Goal: Transaction & Acquisition: Download file/media

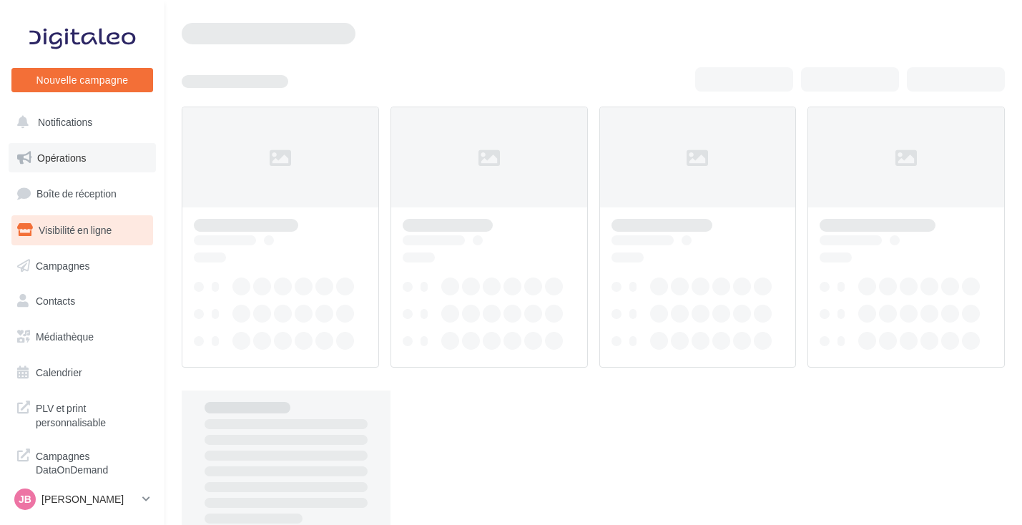
click at [79, 144] on link "Opérations" at bounding box center [82, 158] width 147 height 30
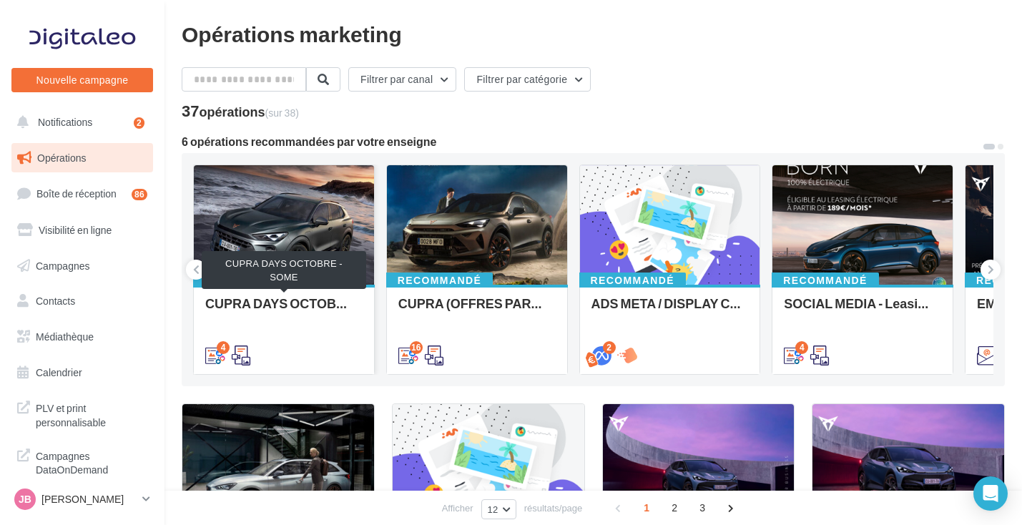
click at [330, 313] on div "CUPRA DAYS OCTOBRE - SOME" at bounding box center [283, 310] width 157 height 29
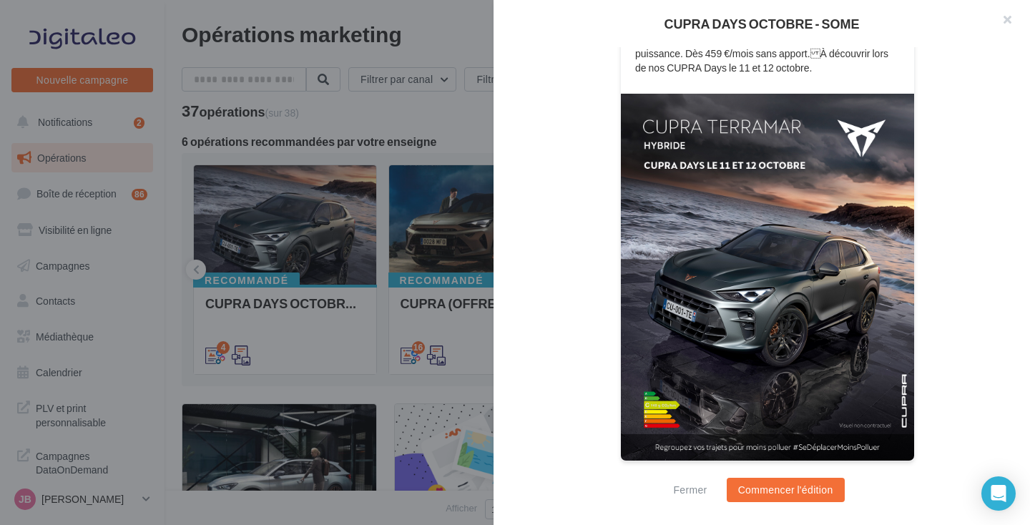
scroll to position [62, 0]
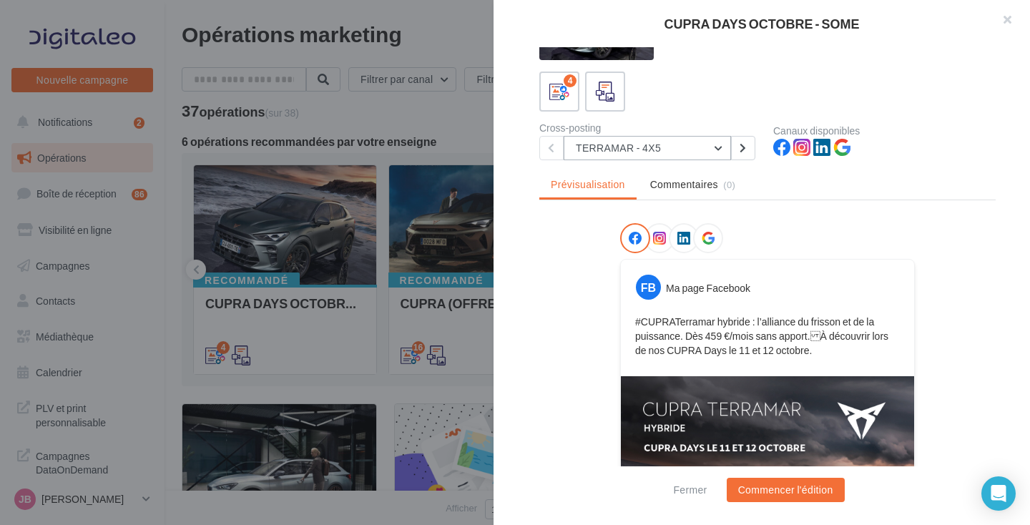
click at [656, 158] on button "TERRAMAR - 4X5" at bounding box center [647, 148] width 167 height 24
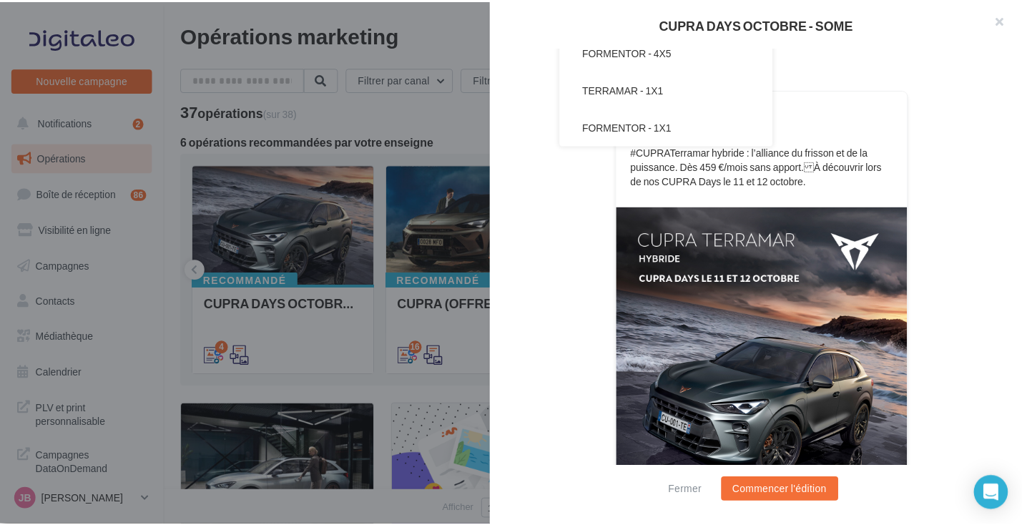
scroll to position [158, 0]
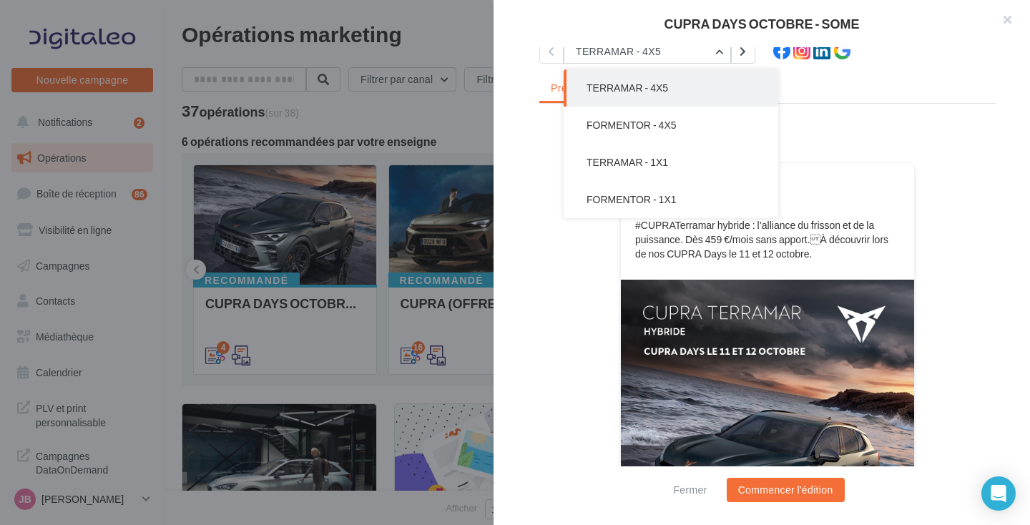
click at [478, 126] on div at bounding box center [515, 262] width 1030 height 525
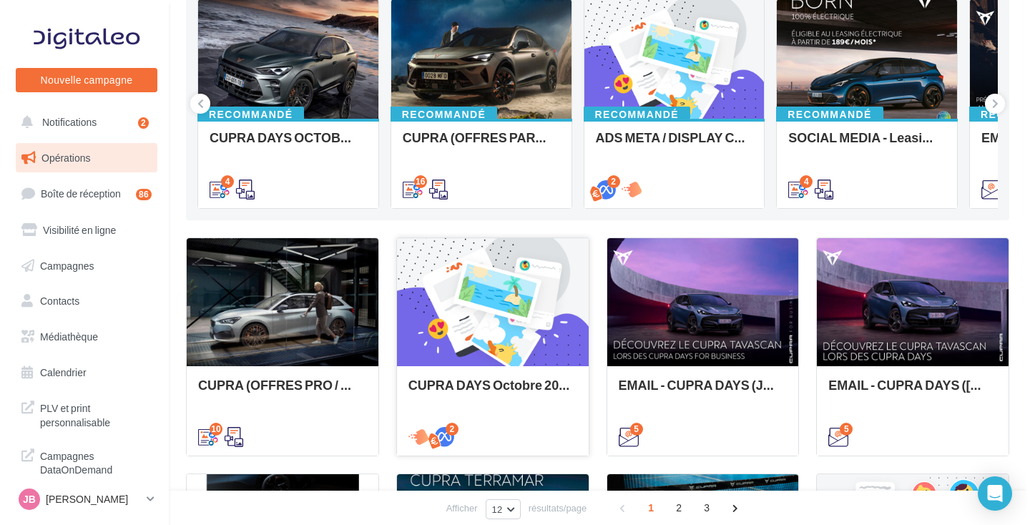
scroll to position [165, 0]
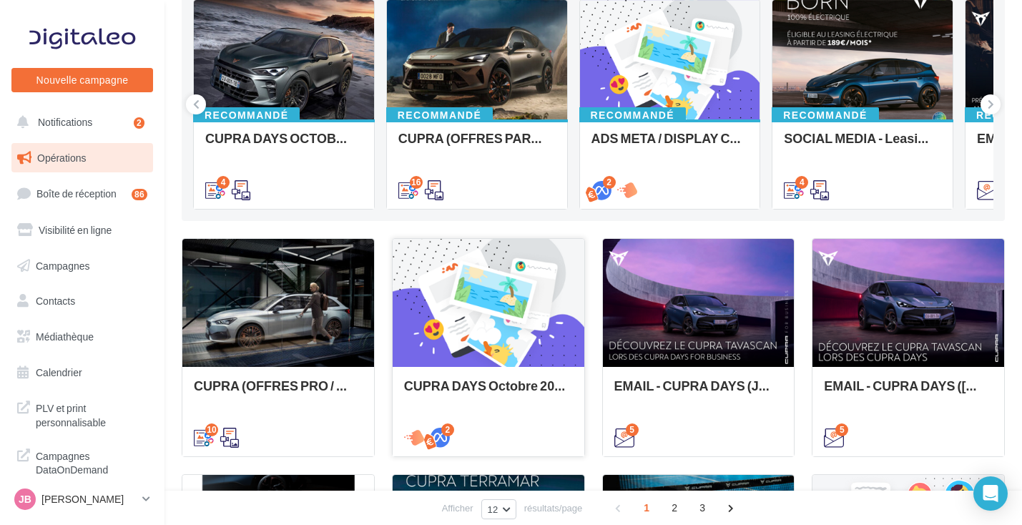
click at [520, 342] on div at bounding box center [489, 303] width 192 height 129
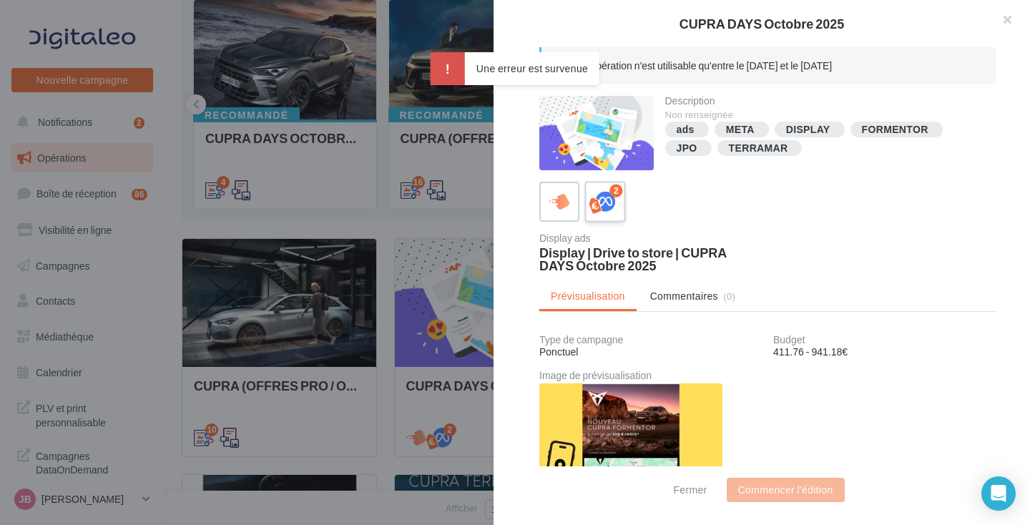
click at [598, 200] on icon at bounding box center [605, 202] width 21 height 21
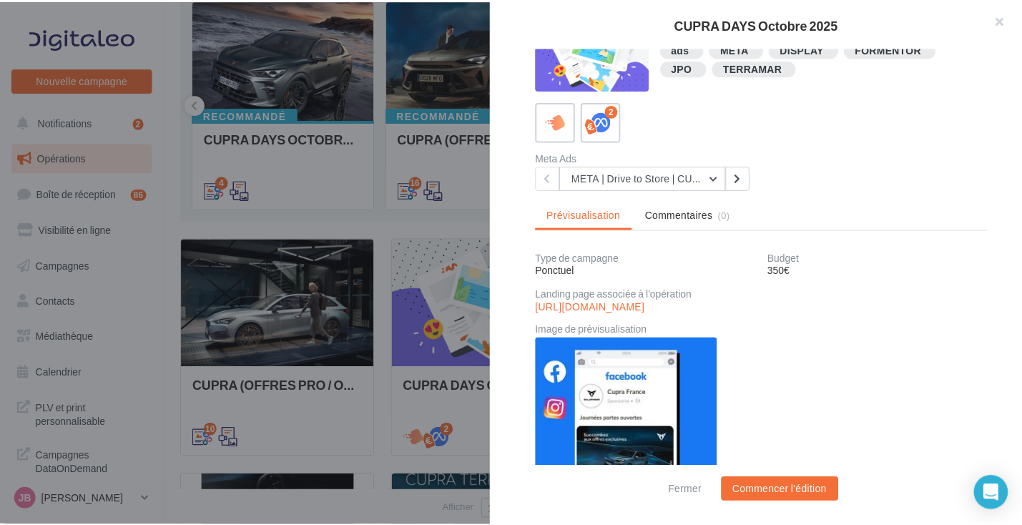
scroll to position [0, 0]
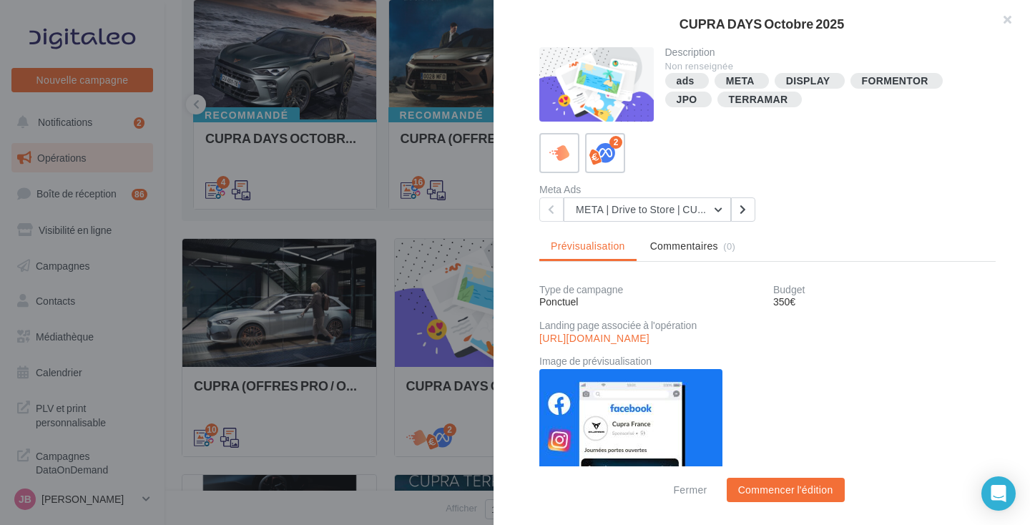
click at [190, 202] on div at bounding box center [515, 262] width 1030 height 525
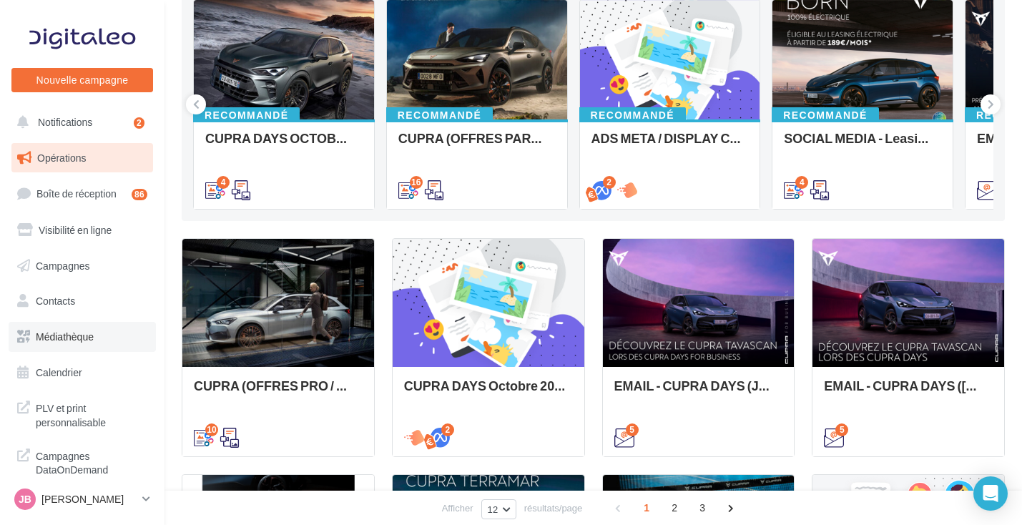
click at [79, 339] on span "Médiathèque" at bounding box center [65, 336] width 58 height 12
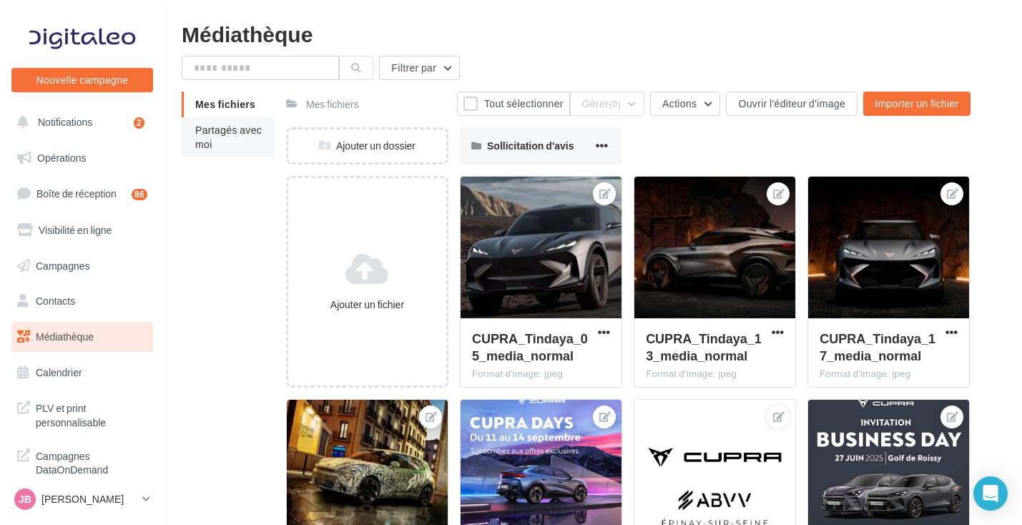
click at [199, 139] on span "Partagés avec moi" at bounding box center [228, 137] width 67 height 26
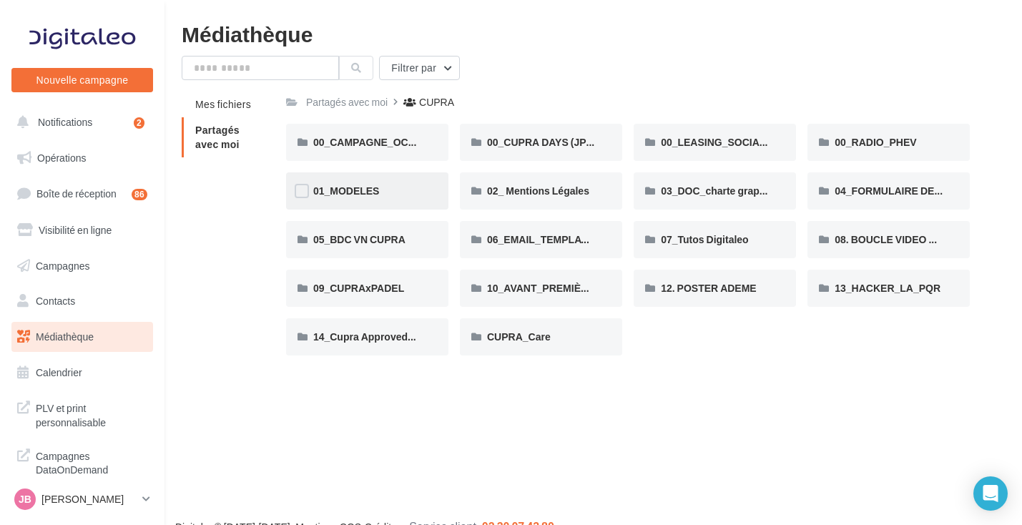
click at [387, 199] on div "01_MODELES" at bounding box center [367, 190] width 162 height 37
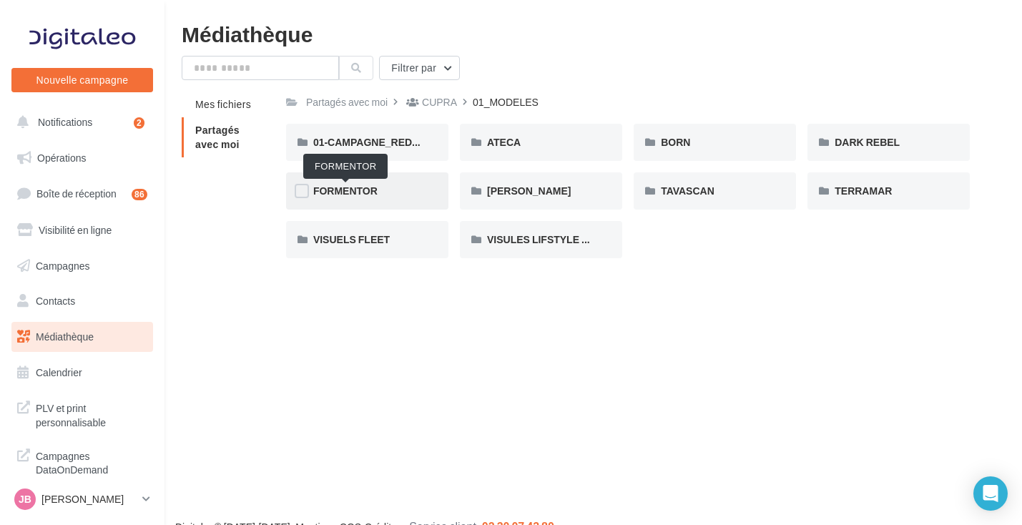
click at [357, 197] on span "FORMENTOR" at bounding box center [345, 191] width 64 height 12
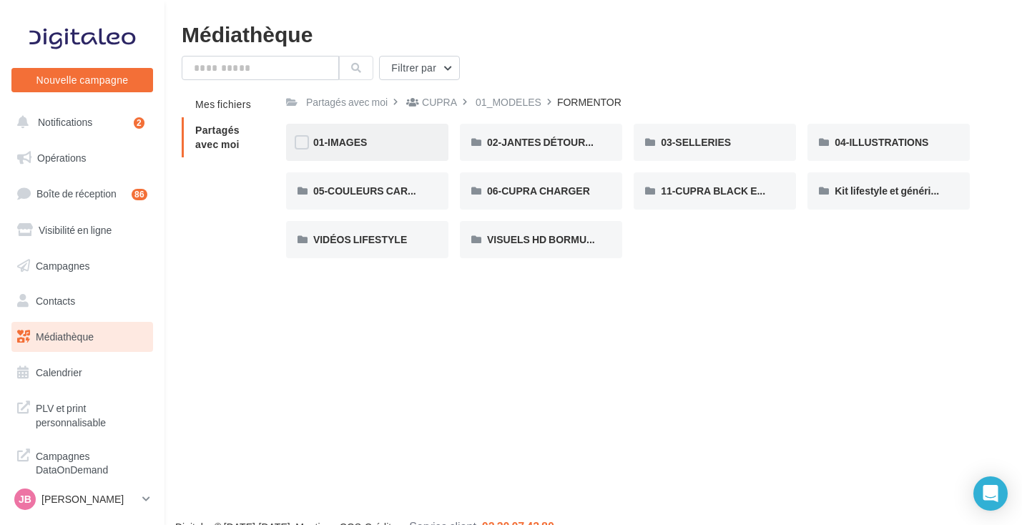
click at [414, 153] on div "01-IMAGES" at bounding box center [367, 142] width 162 height 37
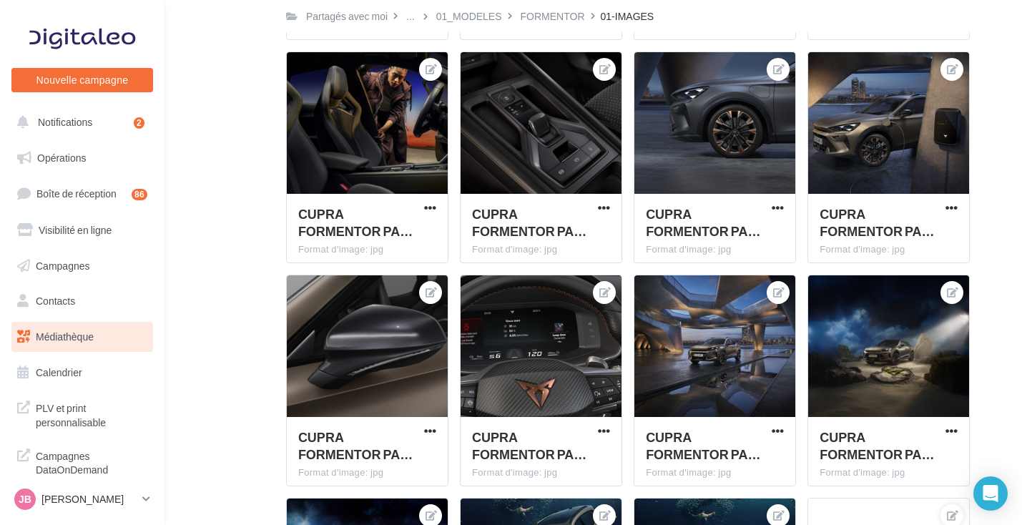
scroll to position [2285, 0]
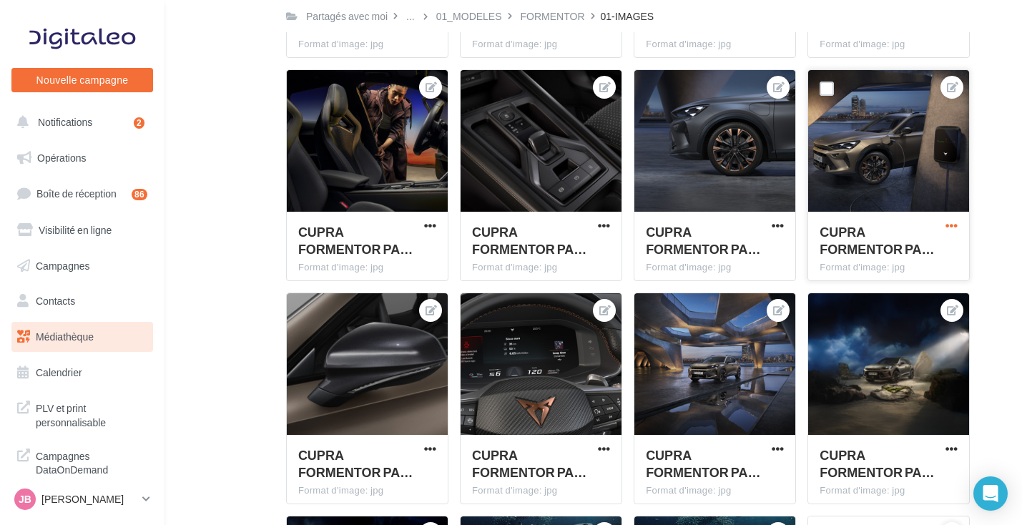
click at [947, 230] on span "button" at bounding box center [951, 226] width 12 height 12
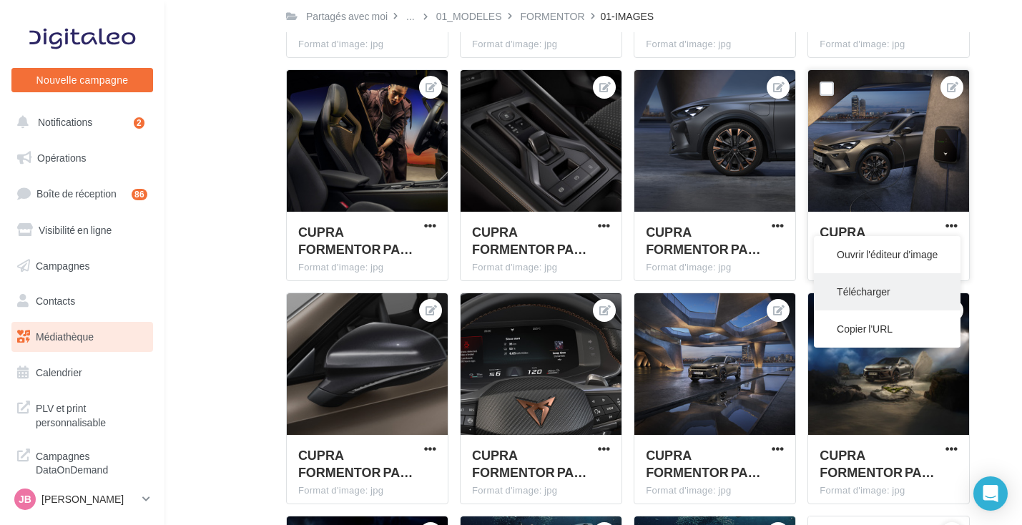
click at [874, 292] on button "Télécharger" at bounding box center [887, 291] width 147 height 37
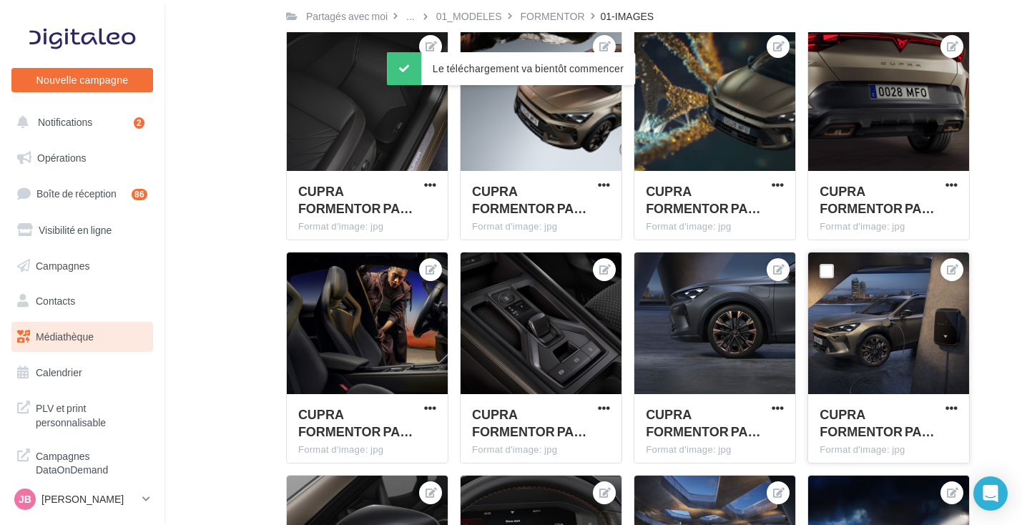
scroll to position [1986, 0]
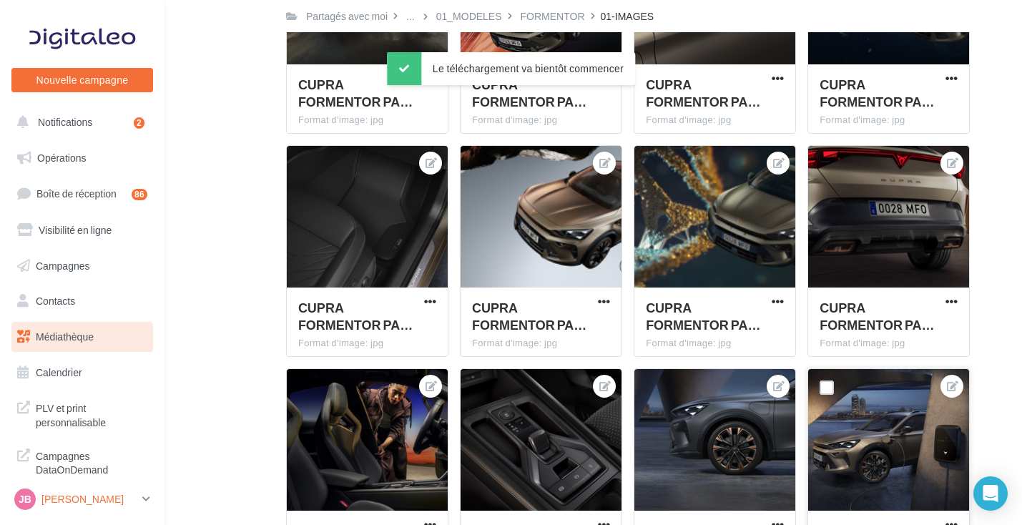
click at [56, 493] on p "[PERSON_NAME]" at bounding box center [88, 499] width 95 height 14
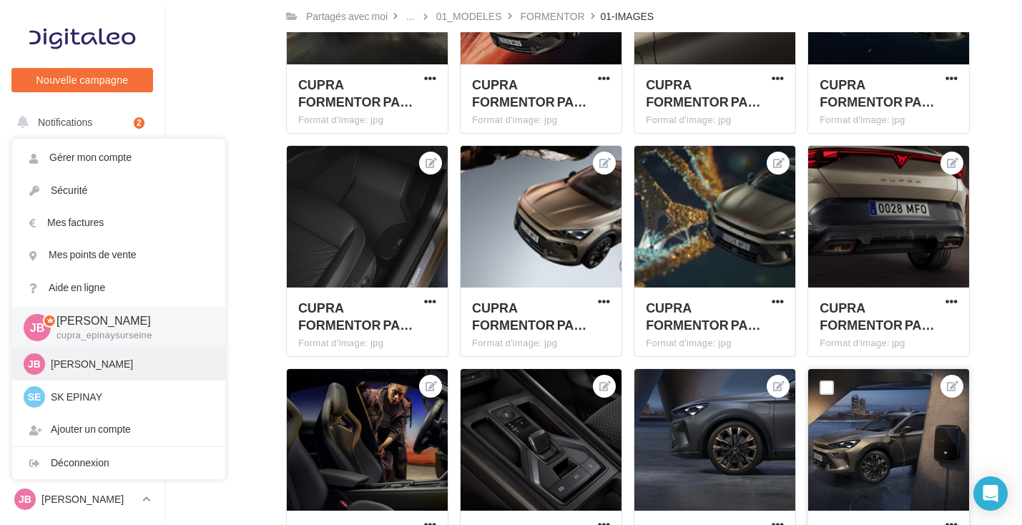
click at [99, 368] on p "[PERSON_NAME]" at bounding box center [129, 364] width 157 height 14
